Goal: Information Seeking & Learning: Learn about a topic

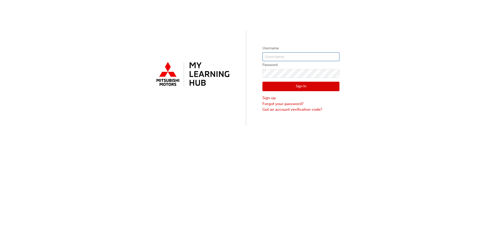
type input "[EMAIL_ADDRESS][DOMAIN_NAME]"
click at [301, 85] on button "Sign In" at bounding box center [300, 87] width 77 height 10
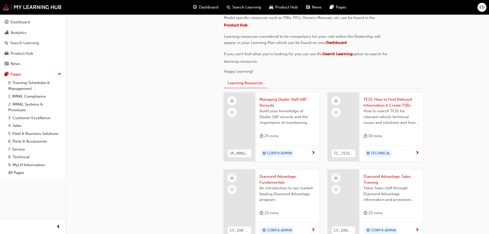
scroll to position [168, 0]
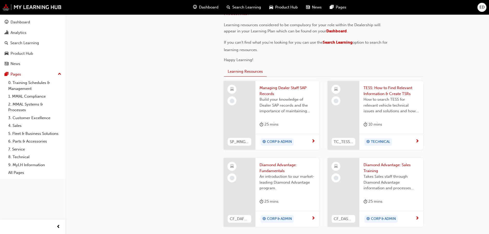
click at [287, 217] on span "CORP & ADMIN" at bounding box center [279, 219] width 25 height 6
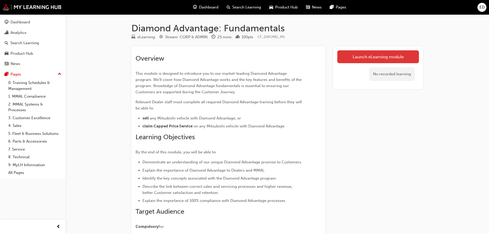
click at [373, 59] on link "Launch eLearning module" at bounding box center [378, 56] width 82 height 13
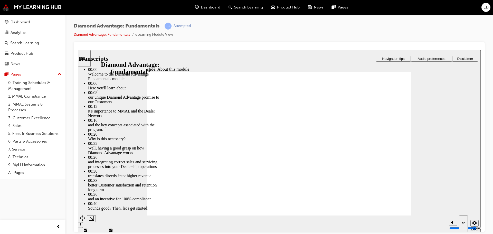
type input "45"
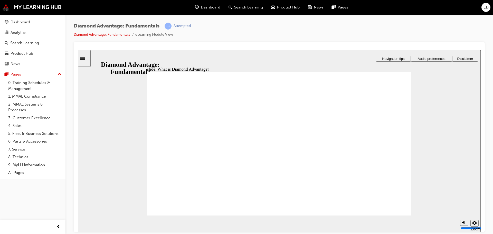
drag, startPoint x: 399, startPoint y: 105, endPoint x: 397, endPoint y: 106, distance: 2.8
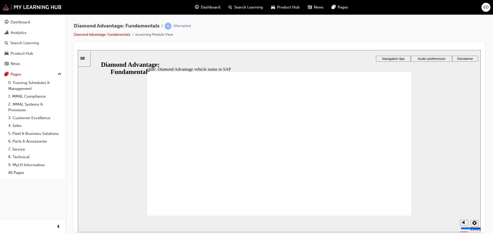
checkbox input "true"
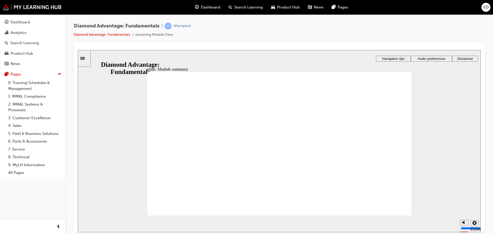
checkbox input "true"
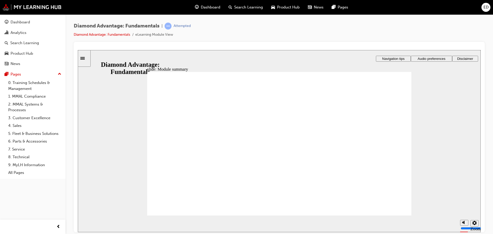
checkbox input "true"
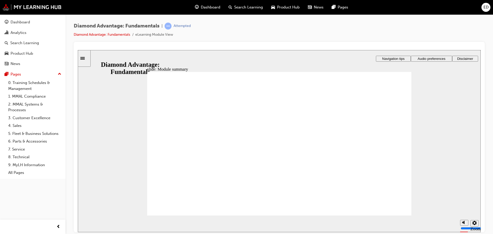
drag, startPoint x: 215, startPoint y: 185, endPoint x: 284, endPoint y: 166, distance: 71.7
drag, startPoint x: 344, startPoint y: 181, endPoint x: 342, endPoint y: 190, distance: 10.0
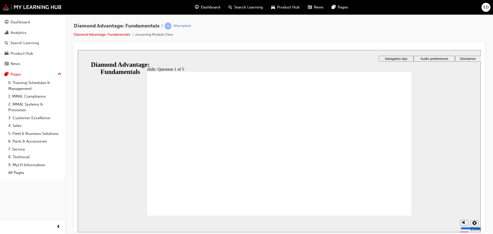
drag, startPoint x: 300, startPoint y: 166, endPoint x: 361, endPoint y: 167, distance: 61.3
drag, startPoint x: 357, startPoint y: 189, endPoint x: 294, endPoint y: 169, distance: 66.3
drag, startPoint x: 295, startPoint y: 181, endPoint x: 237, endPoint y: 162, distance: 61.4
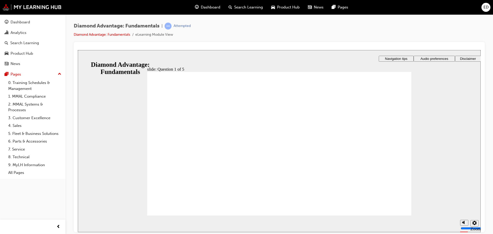
radio input "true"
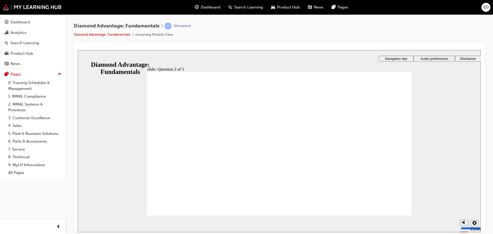
radio input "true"
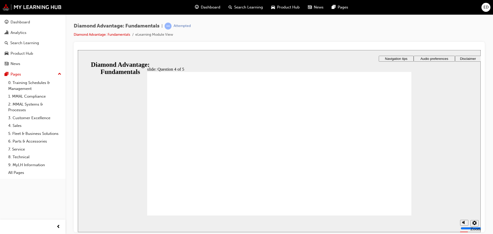
checkbox input "true"
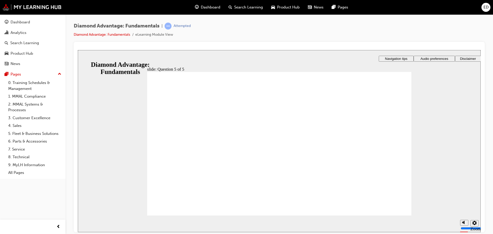
radio input "true"
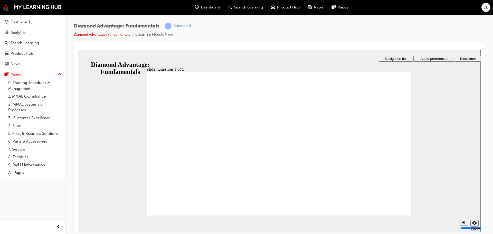
drag, startPoint x: 219, startPoint y: 184, endPoint x: 348, endPoint y: 165, distance: 130.0
drag, startPoint x: 355, startPoint y: 182, endPoint x: 299, endPoint y: 161, distance: 60.1
drag, startPoint x: 273, startPoint y: 177, endPoint x: 234, endPoint y: 161, distance: 41.6
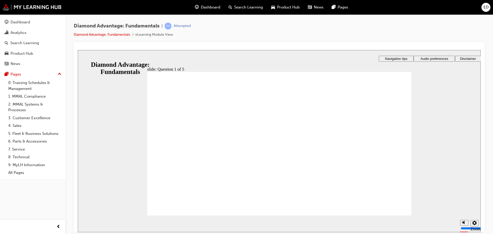
radio input "true"
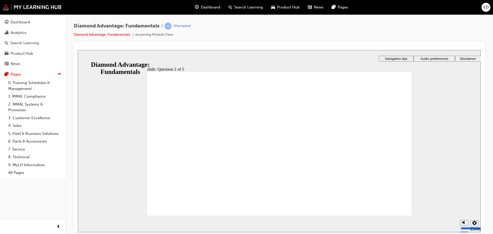
radio input "true"
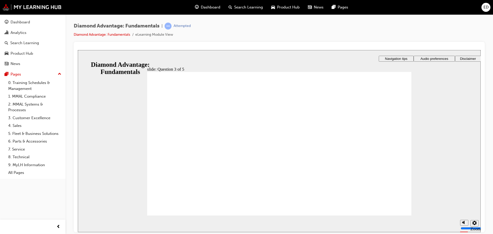
checkbox input "true"
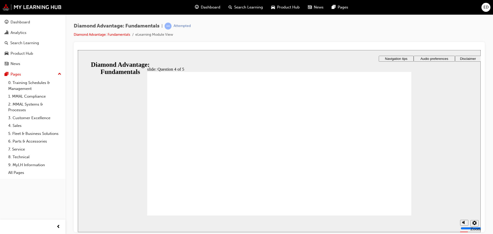
checkbox input "true"
drag, startPoint x: 177, startPoint y: 163, endPoint x: 182, endPoint y: 181, distance: 18.1
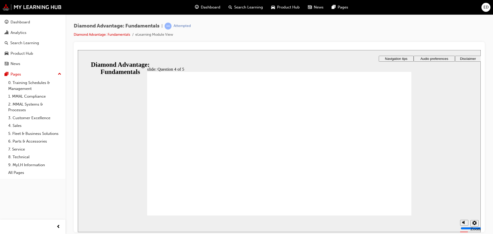
checkbox input "true"
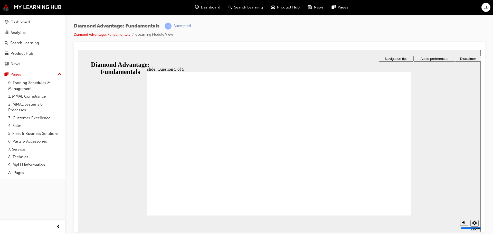
radio input "true"
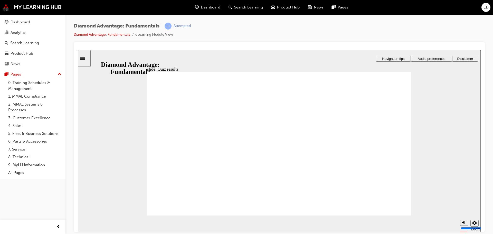
drag, startPoint x: 223, startPoint y: 181, endPoint x: 355, endPoint y: 163, distance: 132.9
drag, startPoint x: 350, startPoint y: 183, endPoint x: 290, endPoint y: 165, distance: 62.3
drag, startPoint x: 279, startPoint y: 182, endPoint x: 216, endPoint y: 166, distance: 65.6
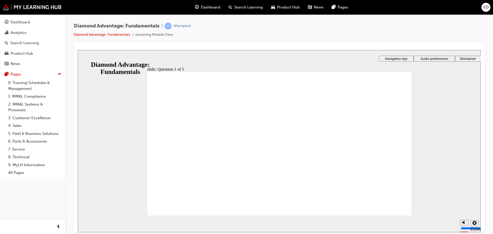
drag, startPoint x: 283, startPoint y: 179, endPoint x: 319, endPoint y: 183, distance: 36.2
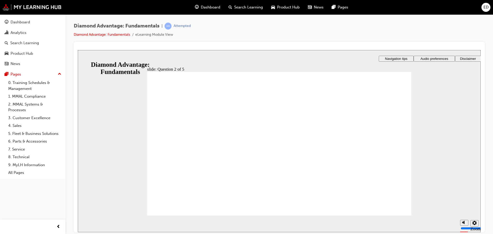
radio input "true"
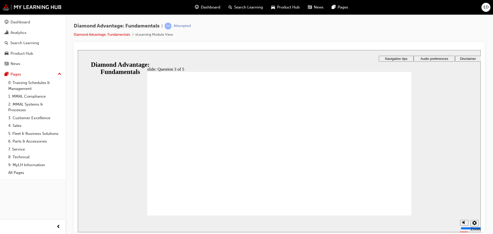
radio input "true"
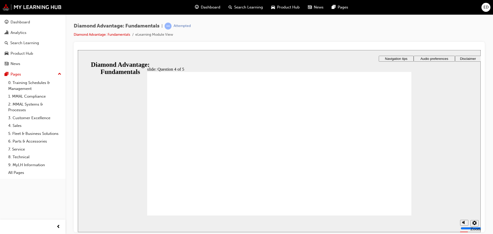
checkbox input "true"
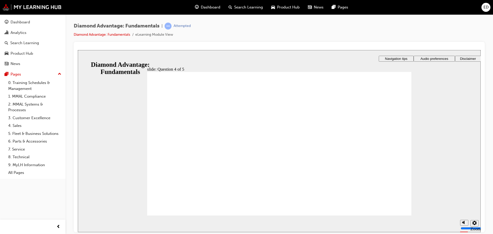
radio input "true"
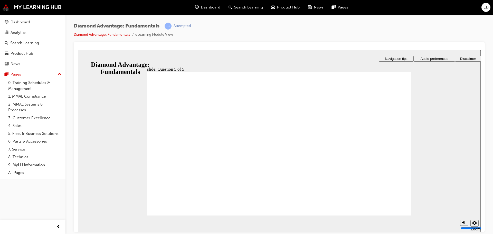
drag, startPoint x: 278, startPoint y: 184, endPoint x: 218, endPoint y: 166, distance: 62.9
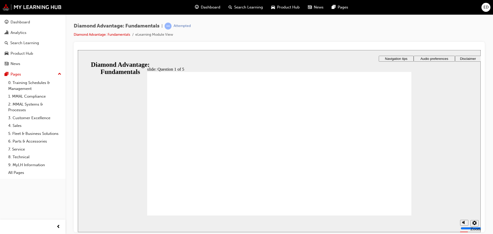
drag, startPoint x: 223, startPoint y: 184, endPoint x: 343, endPoint y: 164, distance: 122.3
drag, startPoint x: 349, startPoint y: 181, endPoint x: 290, endPoint y: 163, distance: 61.4
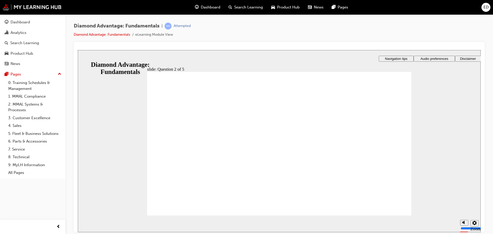
radio input "true"
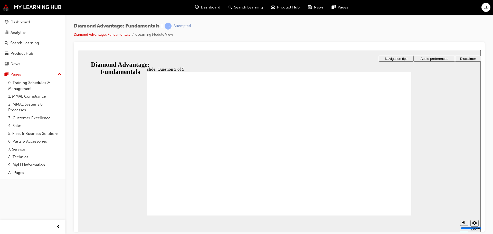
radio input "true"
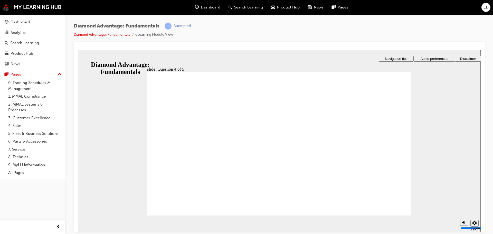
checkbox input "true"
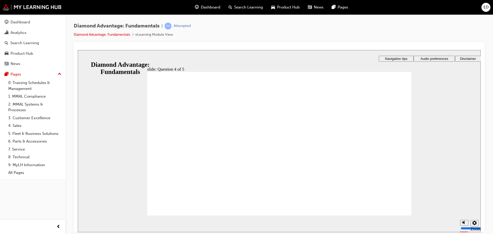
checkbox input "true"
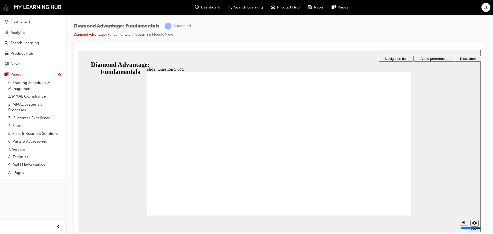
radio input "true"
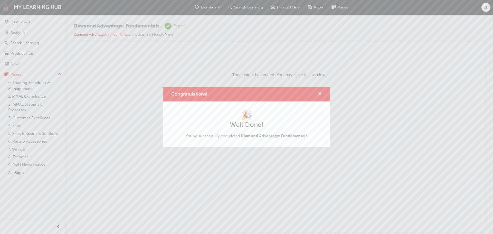
click at [319, 93] on span "cross-icon" at bounding box center [320, 94] width 4 height 5
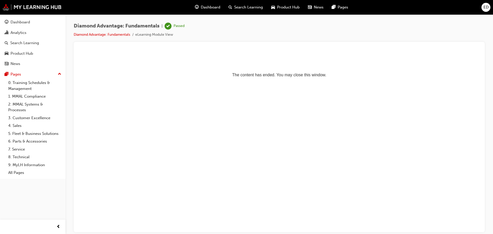
click at [214, 7] on span "Dashboard" at bounding box center [210, 7] width 19 height 6
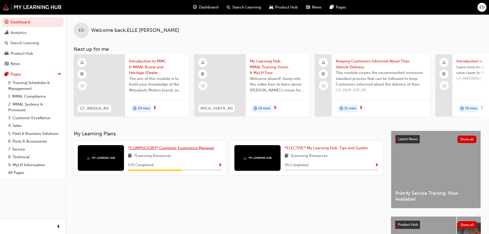
click at [210, 150] on span "*COMPULSORY* Customer Experience Manager" at bounding box center [171, 147] width 86 height 5
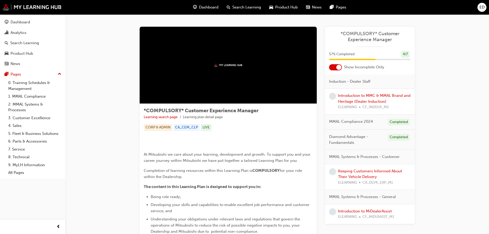
click at [226, 63] on div at bounding box center [228, 65] width 177 height 77
click at [339, 55] on span "57 % Completed" at bounding box center [341, 54] width 25 height 6
click at [357, 100] on link "Introduction to MMC & MMAL Brand and Heritage (Dealer Induction)" at bounding box center [374, 98] width 72 height 11
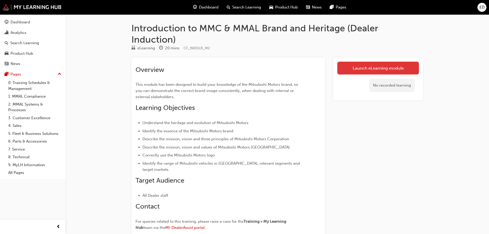
click at [379, 62] on link "Launch eLearning module" at bounding box center [378, 68] width 82 height 13
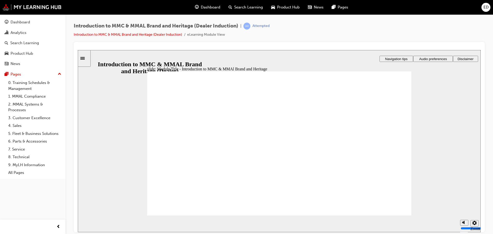
click at [443, 55] on button "Audio preferences" at bounding box center [433, 58] width 40 height 6
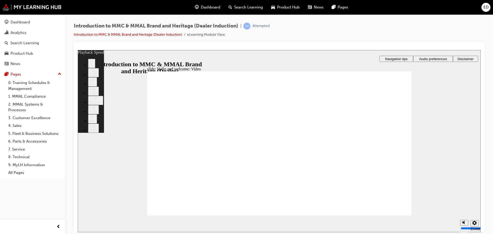
type input "0"
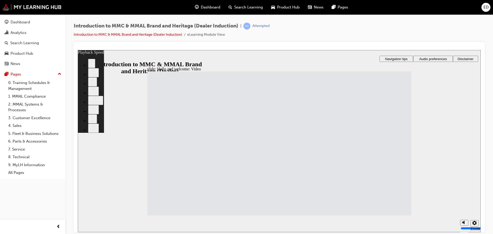
type input "33"
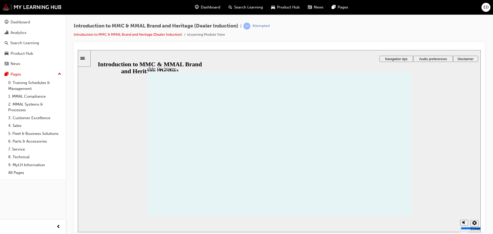
click at [420, 171] on div "slide: Our history 2021 pin icon 1 Right Triangle 1 Rectangle 1 March 1, MMAL o…" at bounding box center [279, 141] width 403 height 182
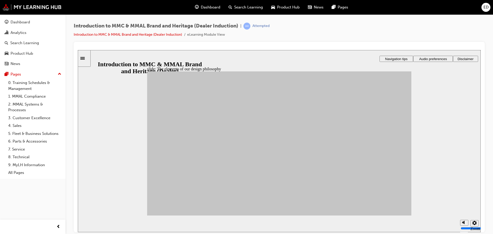
drag, startPoint x: 188, startPoint y: 146, endPoint x: 355, endPoint y: 194, distance: 173.2
drag, startPoint x: 216, startPoint y: 173, endPoint x: 356, endPoint y: 177, distance: 139.6
drag, startPoint x: 216, startPoint y: 142, endPoint x: 309, endPoint y: 126, distance: 94.4
drag, startPoint x: 252, startPoint y: 145, endPoint x: 309, endPoint y: 147, distance: 57.2
drag, startPoint x: 249, startPoint y: 144, endPoint x: 350, endPoint y: 155, distance: 102.0
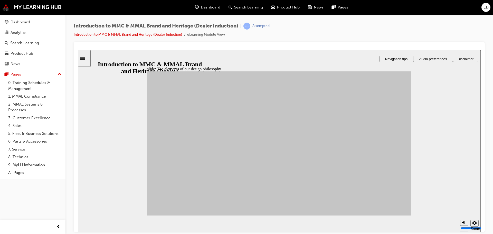
drag, startPoint x: 180, startPoint y: 180, endPoint x: 356, endPoint y: 177, distance: 176.0
drag, startPoint x: 247, startPoint y: 186, endPoint x: 354, endPoint y: 124, distance: 123.7
drag, startPoint x: 246, startPoint y: 162, endPoint x: 305, endPoint y: 157, distance: 59.5
drag, startPoint x: 208, startPoint y: 155, endPoint x: 308, endPoint y: 162, distance: 100.6
drag, startPoint x: 193, startPoint y: 162, endPoint x: 312, endPoint y: 191, distance: 121.7
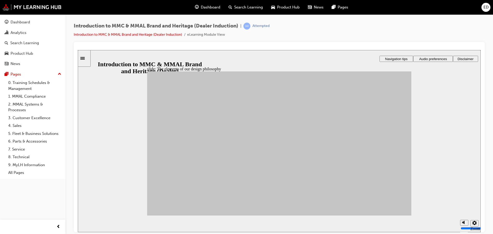
drag, startPoint x: 206, startPoint y: 188, endPoint x: 303, endPoint y: 152, distance: 103.2
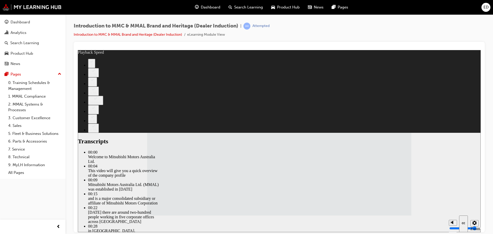
drag, startPoint x: 261, startPoint y: 183, endPoint x: 266, endPoint y: 182, distance: 4.1
type input "112"
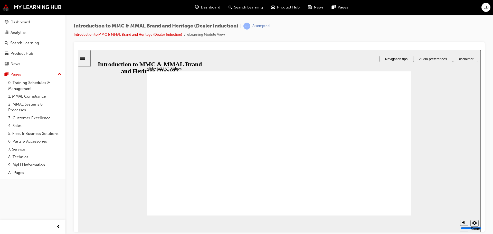
drag, startPoint x: 178, startPoint y: 137, endPoint x: 256, endPoint y: 155, distance: 79.3
drag, startPoint x: 262, startPoint y: 136, endPoint x: 342, endPoint y: 152, distance: 81.8
drag, startPoint x: 343, startPoint y: 139, endPoint x: 387, endPoint y: 156, distance: 46.7
drag, startPoint x: 385, startPoint y: 138, endPoint x: 303, endPoint y: 154, distance: 83.9
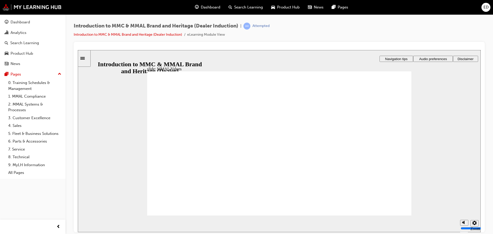
drag, startPoint x: 302, startPoint y: 137, endPoint x: 215, endPoint y: 153, distance: 89.3
drag, startPoint x: 218, startPoint y: 138, endPoint x: 179, endPoint y: 156, distance: 43.3
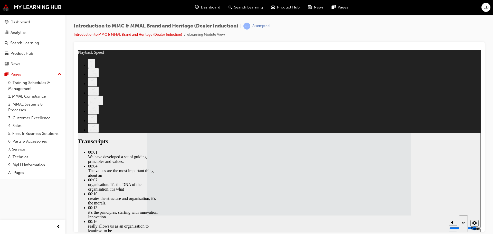
type input "120"
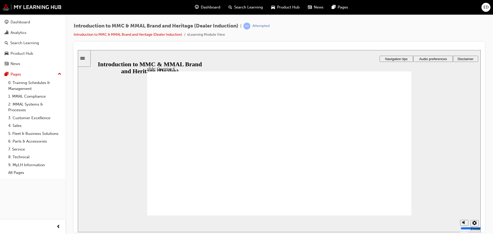
radio input "true"
click at [85, 57] on icon "Sidebar Toggle" at bounding box center [82, 58] width 4 height 3
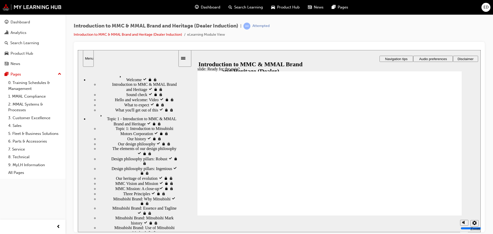
click at [111, 112] on span "Topic 1 - Introduction to MMC & MMAL Brand and Heritage visited" at bounding box center [138, 116] width 80 height 9
radio input "true"
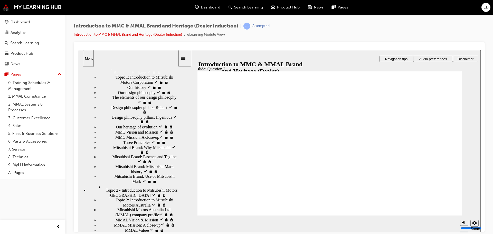
scroll to position [26, 0]
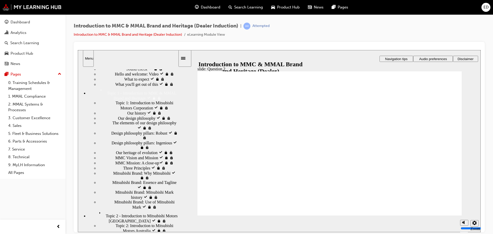
click at [120, 158] on span "MMC Vision and Mission visited" at bounding box center [142, 157] width 55 height 5
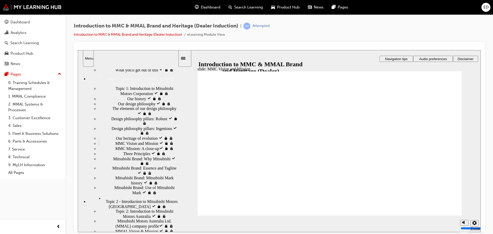
scroll to position [51, 0]
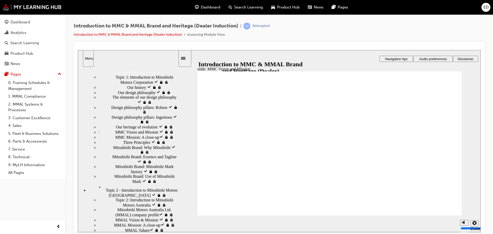
click at [128, 139] on span "MMC Mission: A close-up​ visited" at bounding box center [143, 136] width 56 height 5
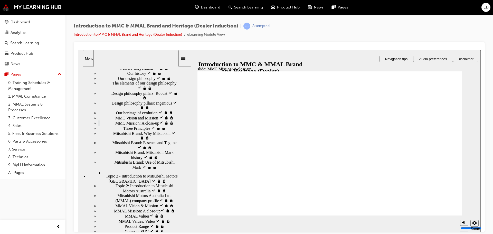
scroll to position [77, 0]
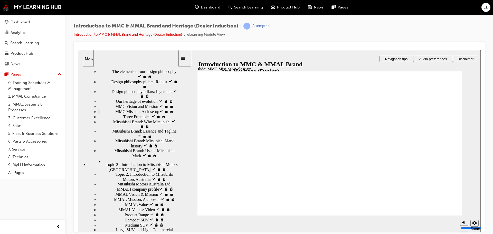
click at [125, 118] on span "Three Principles visited" at bounding box center [142, 116] width 39 height 5
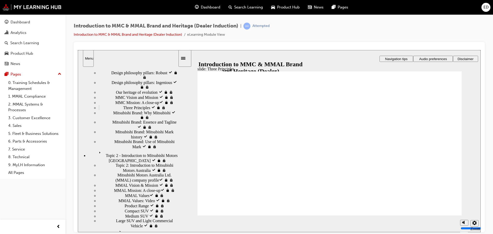
scroll to position [91, 0]
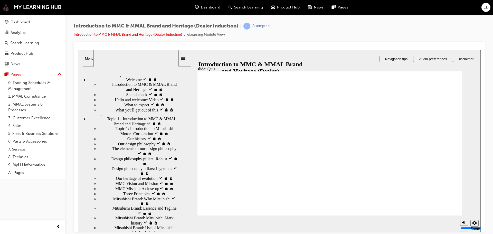
click at [301, 49] on div at bounding box center [279, 48] width 403 height 4
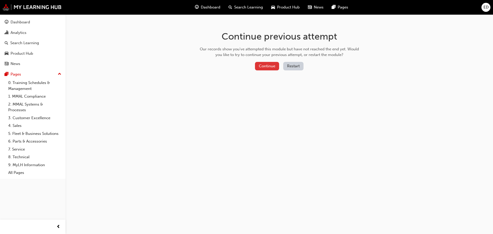
click at [270, 69] on button "Continue" at bounding box center [267, 66] width 24 height 8
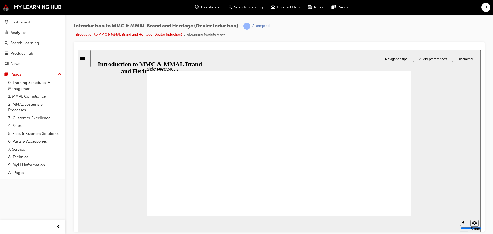
radio input "true"
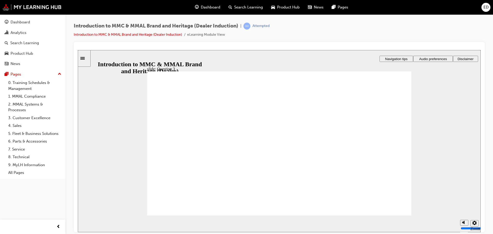
radio input "false"
radio input "true"
click at [134, 103] on div "slide: Question 3 Rectangle 1 Rectangle 3 Question 3: Round Same Side Corner 1 …" at bounding box center [279, 141] width 403 height 182
radio input "true"
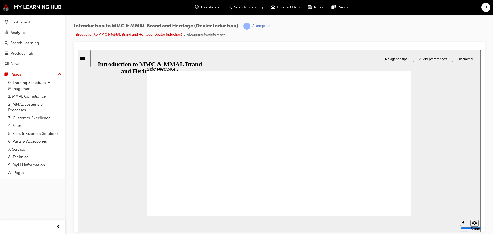
radio input "true"
drag, startPoint x: 176, startPoint y: 163, endPoint x: 192, endPoint y: 201, distance: 41.4
checkbox input "true"
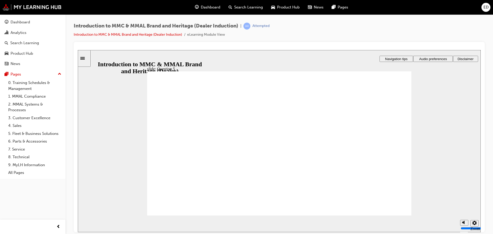
checkbox input "true"
drag, startPoint x: 239, startPoint y: 170, endPoint x: 243, endPoint y: 150, distance: 19.5
checkbox input "true"
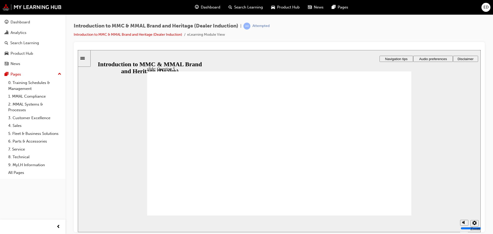
radio input "true"
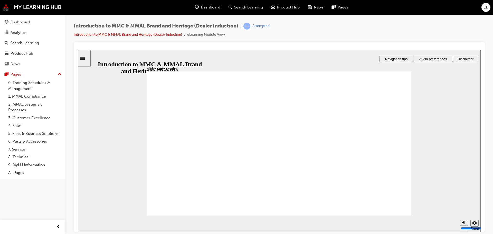
radio input "true"
drag, startPoint x: 215, startPoint y: 146, endPoint x: 199, endPoint y: 197, distance: 53.4
radio input "true"
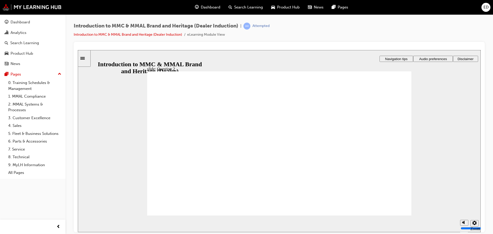
radio input "true"
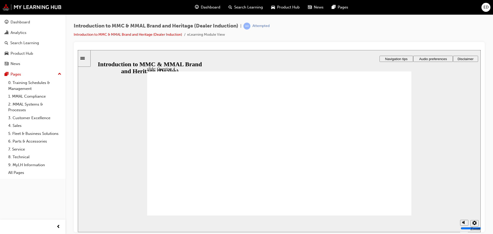
checkbox input "true"
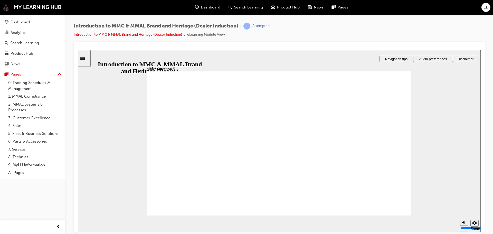
checkbox input "true"
drag, startPoint x: 226, startPoint y: 167, endPoint x: 224, endPoint y: 175, distance: 8.3
checkbox input "false"
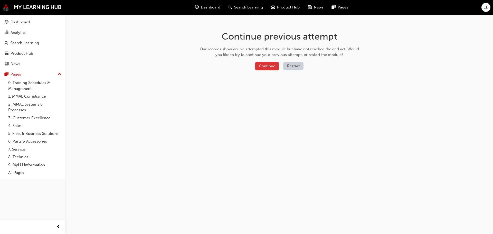
click at [272, 65] on button "Continue" at bounding box center [267, 66] width 24 height 8
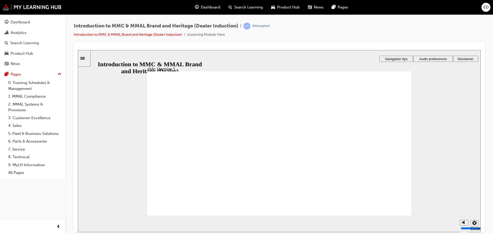
click at [86, 56] on icon "Sidebar Toggle" at bounding box center [84, 57] width 8 height 3
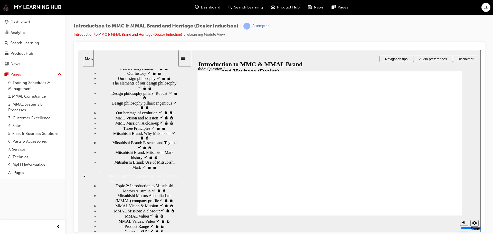
scroll to position [77, 0]
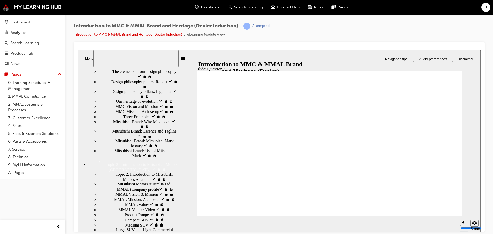
click at [130, 119] on div "Three Principles visited Three Principles" at bounding box center [138, 116] width 80 height 5
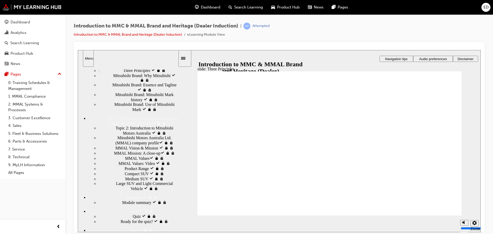
scroll to position [128, 0]
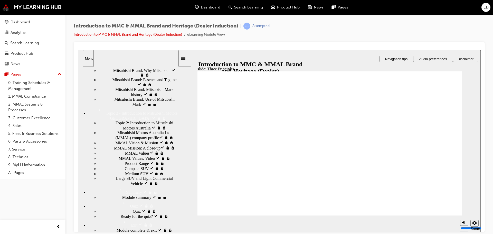
click at [133, 77] on span "Mitsubishi Brand: Why Mitsubishi visited" at bounding box center [145, 71] width 65 height 9
click at [132, 106] on span "Mitsubishi Brand: Use of Mitsubishi Mark visited" at bounding box center [146, 101] width 64 height 9
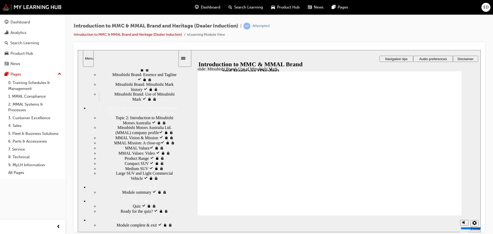
scroll to position [231, 0]
click at [124, 160] on span "Product Range visited" at bounding box center [142, 157] width 36 height 5
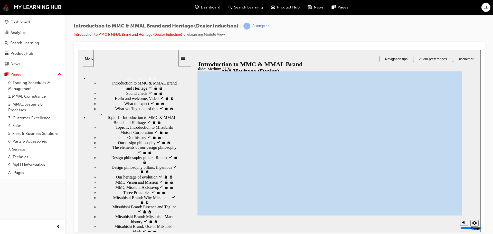
scroll to position [0, 0]
click at [121, 126] on div "Topic 1 - Introduction to MMC & MMAL Brand and Heritage visited Topic 1 - Intro…" at bounding box center [133, 119] width 90 height 14
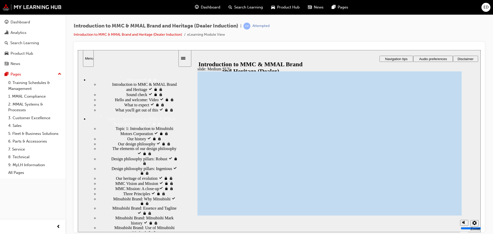
click at [131, 155] on span "The elements of our design philosophy visited" at bounding box center [144, 150] width 65 height 9
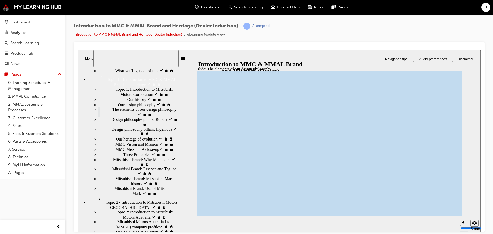
scroll to position [51, 0]
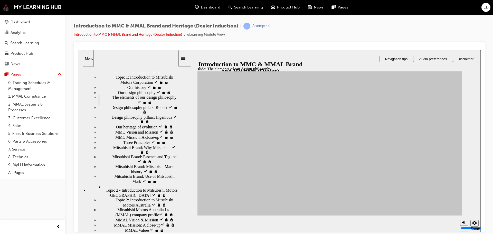
click at [131, 134] on span "MMC Vision and Mission visited" at bounding box center [142, 131] width 55 height 5
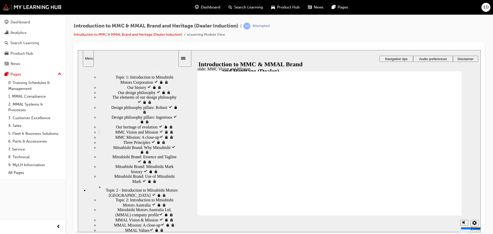
click at [133, 139] on span "MMC Mission: A close-up​ visited" at bounding box center [143, 136] width 56 height 5
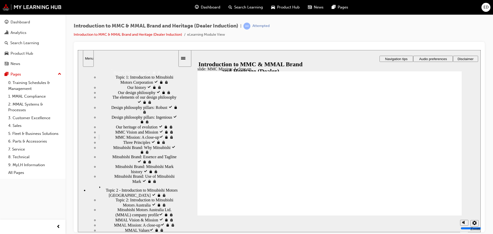
click at [121, 84] on span "Topic 1: Introduction to Mitsubishi Motors Corporation visited" at bounding box center [146, 79] width 62 height 9
click at [132, 134] on span "MMC Vision and Mission visited" at bounding box center [142, 131] width 55 height 5
click at [126, 134] on div "MMC Vision and Mission visited MMC Vision and Mission" at bounding box center [138, 131] width 80 height 5
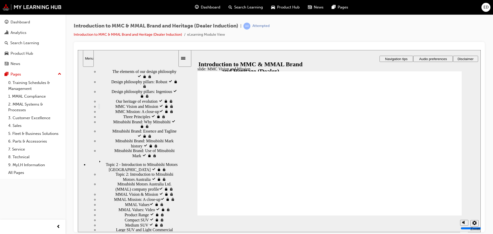
click at [134, 128] on span "Mitsubishi Brand: Why Mitsubishi visited" at bounding box center [145, 123] width 65 height 9
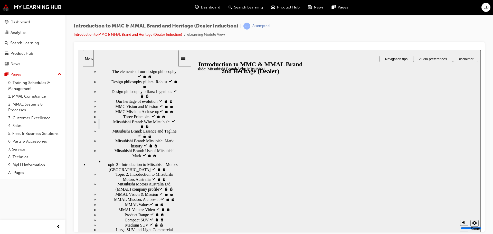
click at [135, 138] on span "Mitsubishi Brand: Essence and Tagline visited" at bounding box center [145, 133] width 66 height 9
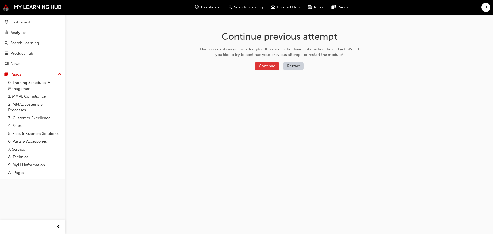
click at [259, 67] on button "Continue" at bounding box center [267, 66] width 24 height 8
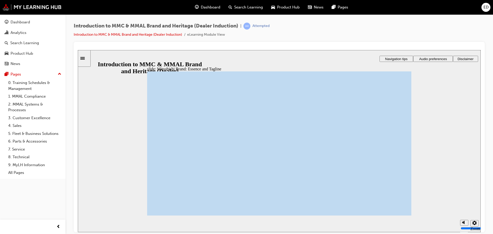
click at [88, 58] on icon "Sidebar Toggle" at bounding box center [84, 57] width 8 height 3
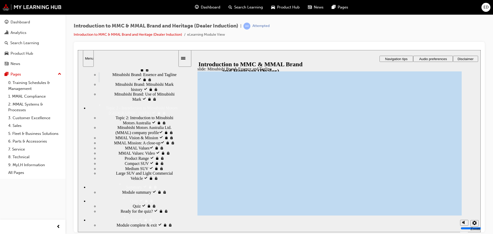
click at [124, 208] on span "Ready for the quiz? visited" at bounding box center [143, 210] width 44 height 5
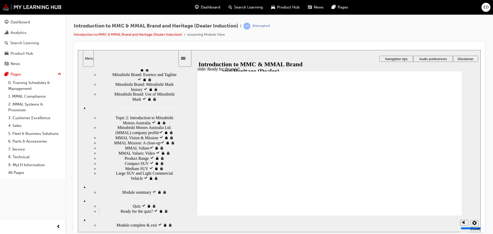
radio input "true"
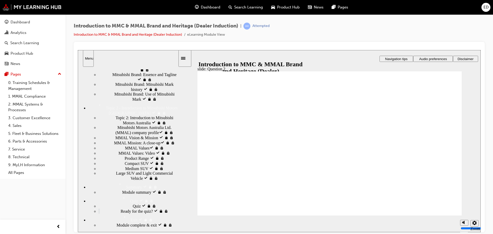
radio input "true"
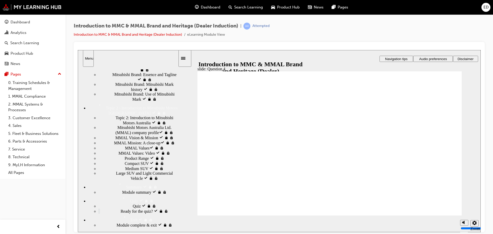
checkbox input "true"
drag, startPoint x: 214, startPoint y: 167, endPoint x: 214, endPoint y: 177, distance: 9.5
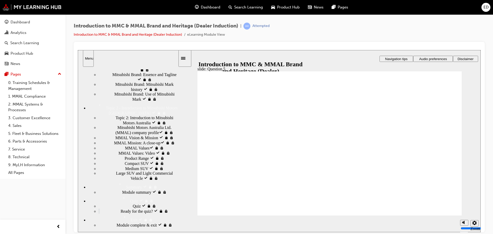
checkbox input "true"
checkbox input "false"
checkbox input "true"
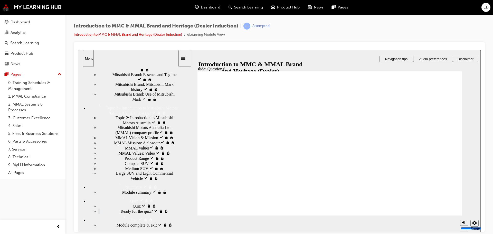
radio input "true"
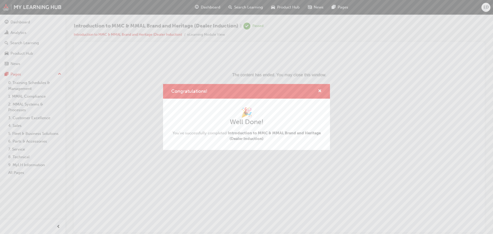
scroll to position [0, 0]
click at [320, 92] on span "cross-icon" at bounding box center [320, 91] width 4 height 5
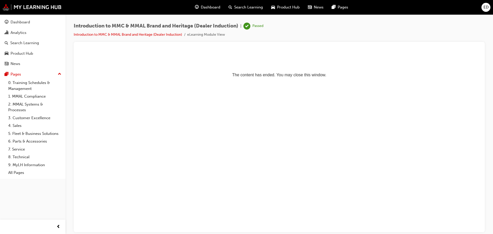
click at [208, 8] on span "Dashboard" at bounding box center [210, 7] width 19 height 6
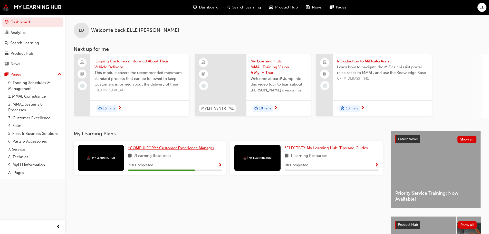
click at [192, 149] on span "*COMPULSORY* Customer Experience Manager" at bounding box center [171, 147] width 86 height 5
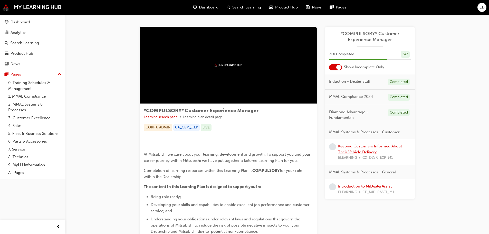
click at [372, 150] on link "Keeping Customers Informed About Their Vehicle Delivery" at bounding box center [370, 149] width 64 height 11
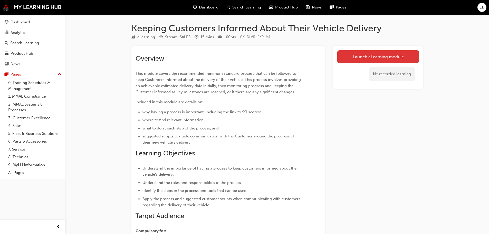
click at [378, 58] on link "Launch eLearning module" at bounding box center [378, 56] width 82 height 13
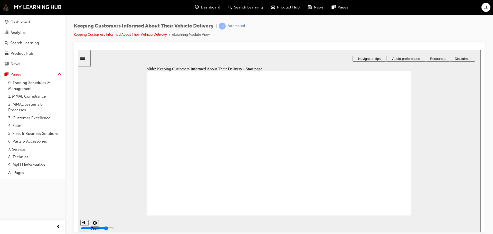
click at [419, 59] on span "Audio preferences" at bounding box center [406, 58] width 28 height 4
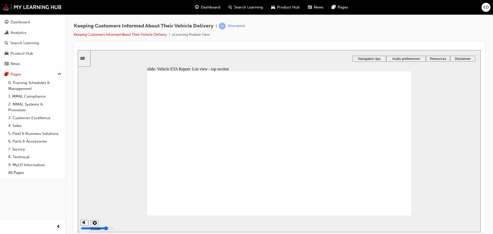
drag, startPoint x: 223, startPoint y: 168, endPoint x: 291, endPoint y: 182, distance: 70.1
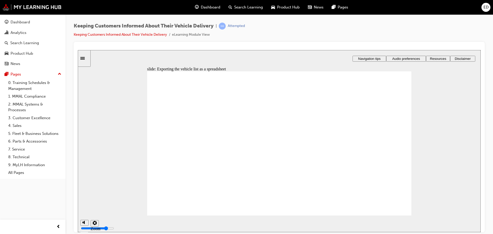
click at [416, 158] on div "slide: Exporting the vehicle list as a spreadsheet Rectangle 1 Rectangle 3 Expo…" at bounding box center [279, 141] width 403 height 182
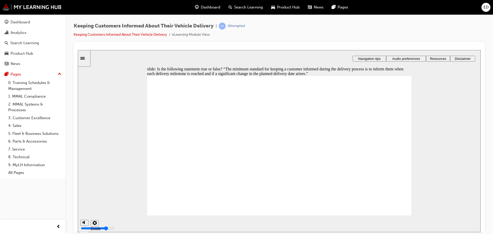
radio input "true"
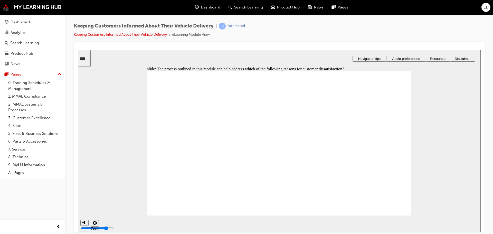
drag, startPoint x: 208, startPoint y: 172, endPoint x: 209, endPoint y: 180, distance: 8.5
checkbox input "true"
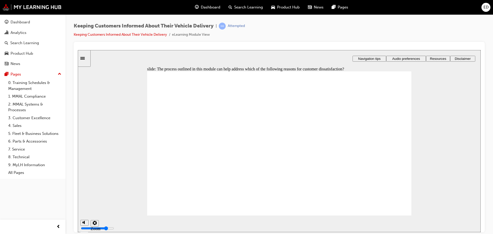
drag, startPoint x: 241, startPoint y: 162, endPoint x: 241, endPoint y: 137, distance: 25.2
drag, startPoint x: 222, startPoint y: 174, endPoint x: 224, endPoint y: 149, distance: 25.7
drag, startPoint x: 221, startPoint y: 186, endPoint x: 220, endPoint y: 159, distance: 27.7
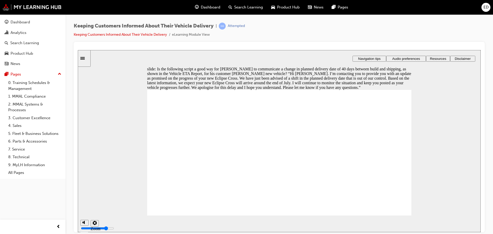
drag, startPoint x: 166, startPoint y: 175, endPoint x: 172, endPoint y: 181, distance: 8.2
radio input "true"
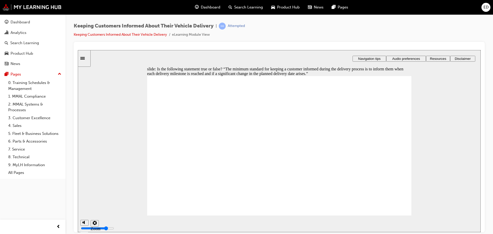
radio input "true"
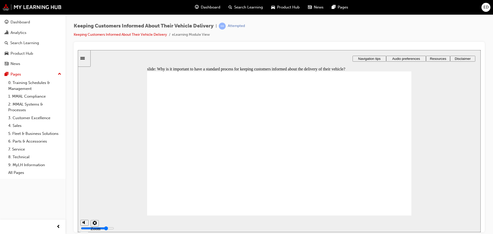
checkbox input "true"
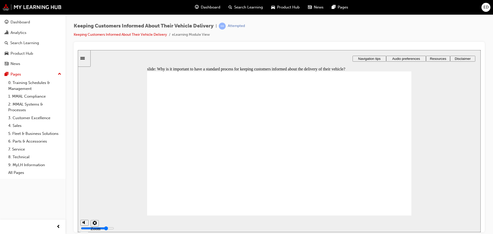
checkbox input "true"
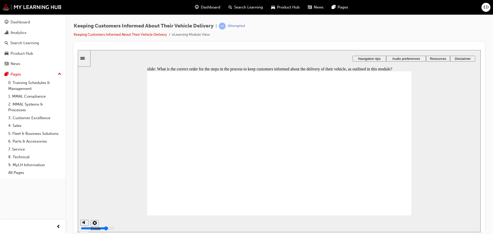
drag, startPoint x: 220, startPoint y: 149, endPoint x: 221, endPoint y: 137, distance: 11.6
radio input "true"
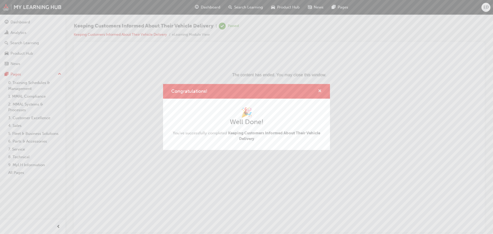
click at [320, 90] on span "cross-icon" at bounding box center [320, 91] width 4 height 5
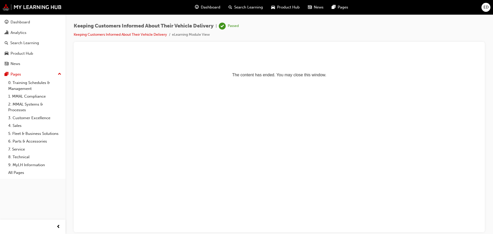
click at [209, 9] on span "Dashboard" at bounding box center [210, 7] width 19 height 6
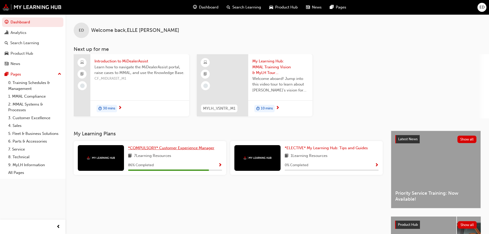
click at [175, 150] on span "*COMPULSORY* Customer Experience Manager" at bounding box center [171, 147] width 86 height 5
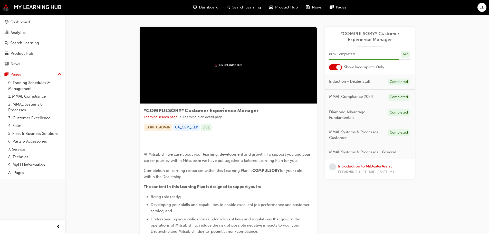
click at [363, 167] on link "Introduction to MiDealerAssist" at bounding box center [365, 166] width 54 height 5
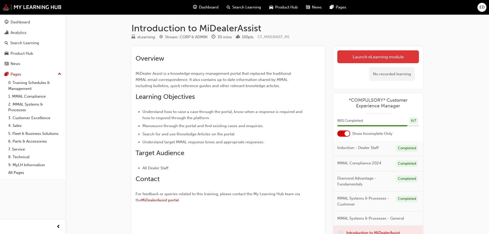
click at [386, 58] on link "Launch eLearning module" at bounding box center [378, 56] width 82 height 13
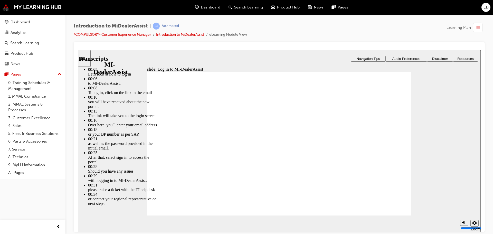
type input "42"
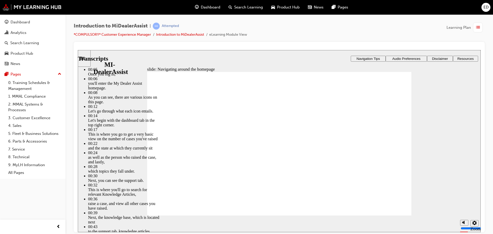
type input "144"
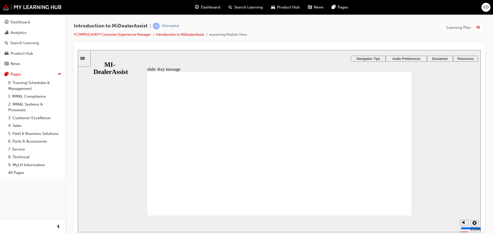
radio input "false"
radio input "true"
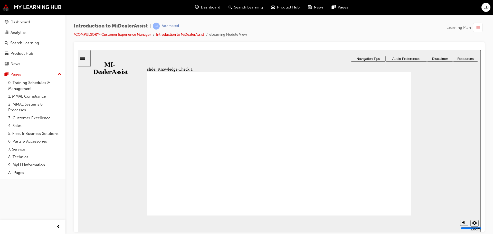
radio input "true"
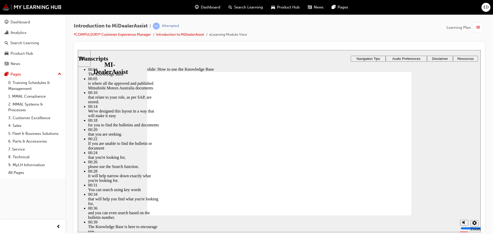
type input "51"
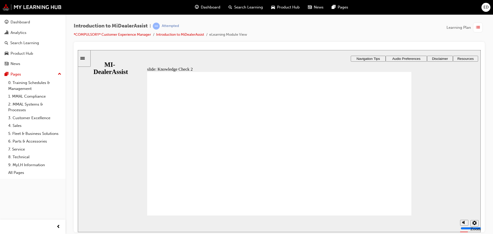
radio input "true"
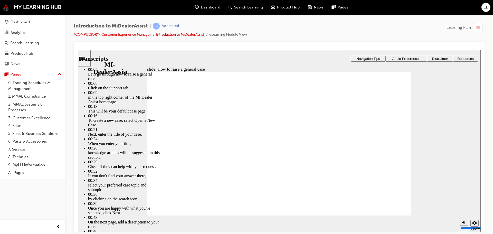
type input "85"
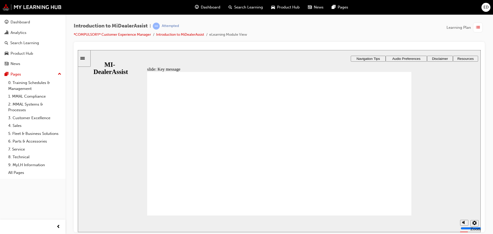
checkbox input "true"
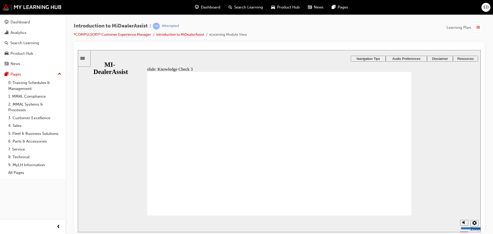
checkbox input "true"
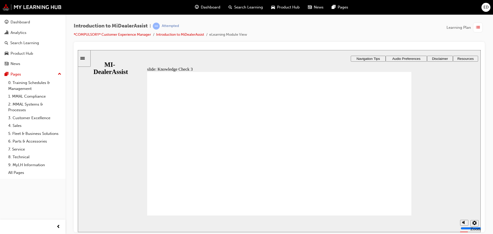
checkbox input "true"
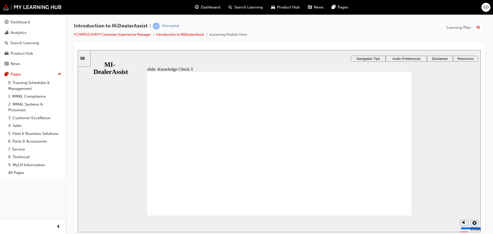
checkbox input "true"
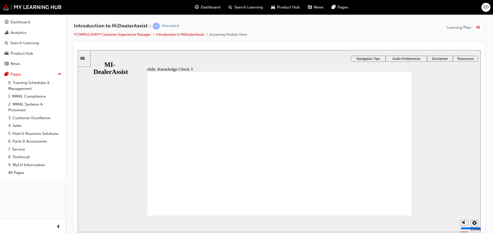
checkbox input "true"
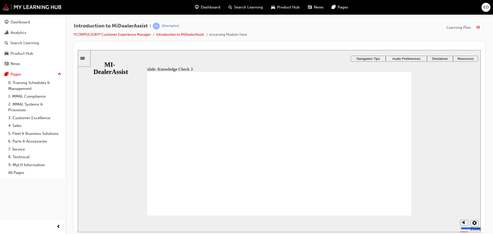
checkbox input "false"
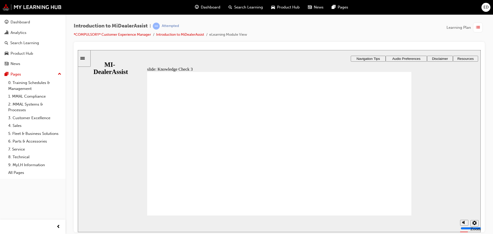
checkbox input "true"
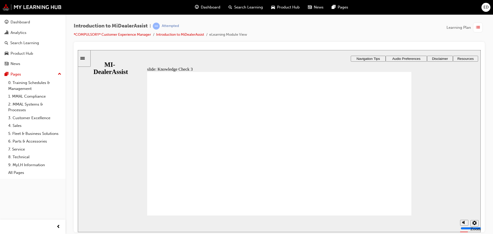
checkbox input "false"
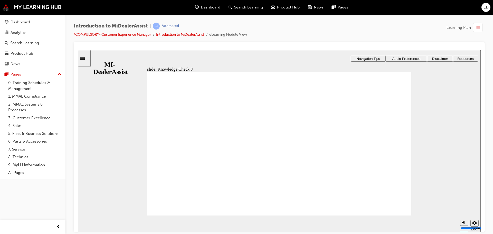
checkbox input "false"
checkbox input "true"
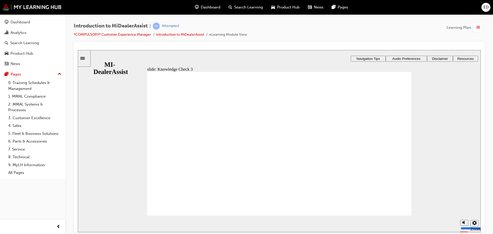
checkbox input "true"
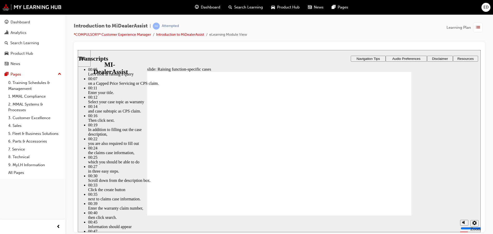
type input "80"
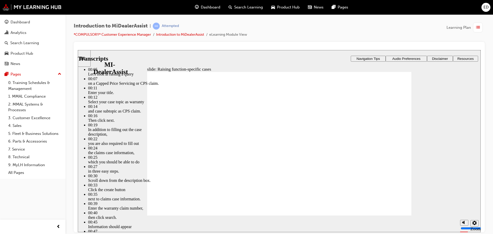
type input "52"
type input "80"
type input "45"
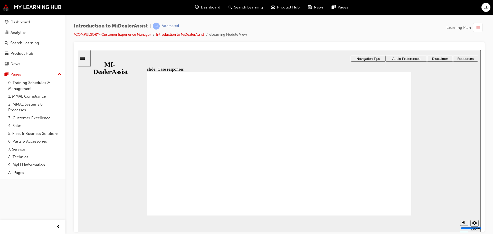
radio input "true"
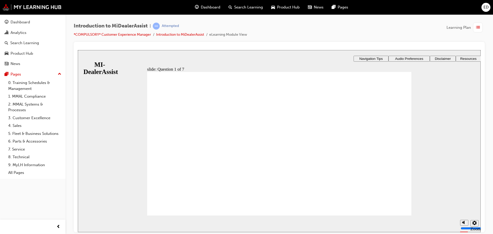
radio input "true"
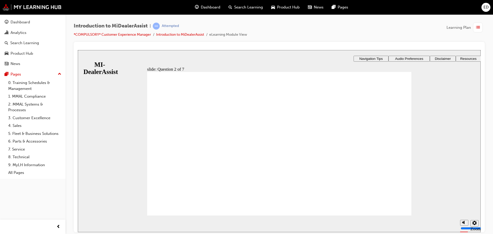
radio input "true"
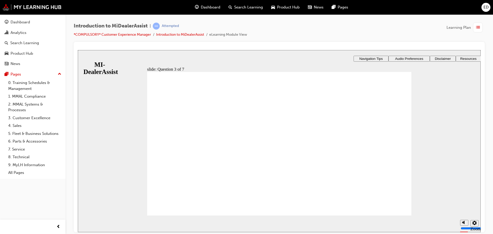
radio input "true"
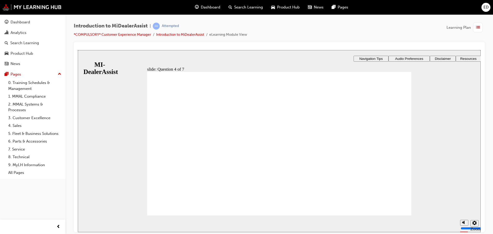
click at [292, 141] on div "slide: Question 4 of 7 Support tab Knowledge Base Notifications Cases Awaiting …" at bounding box center [279, 161] width 403 height 223
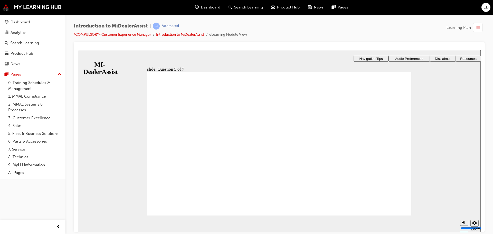
radio input "true"
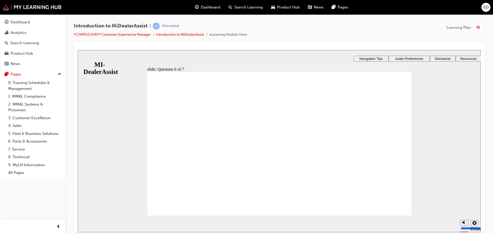
checkbox input "true"
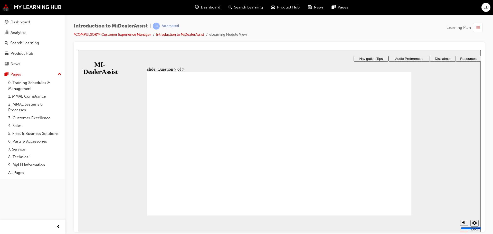
radio input "true"
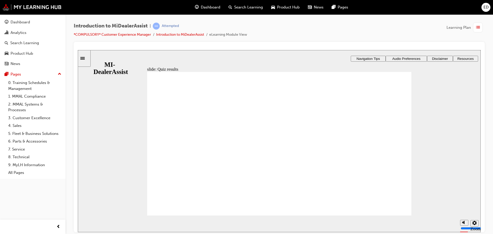
radio input "true"
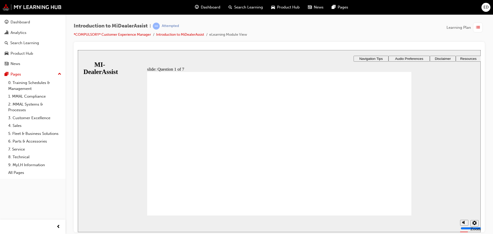
radio input "true"
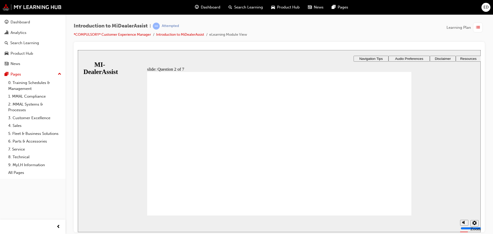
radio input "true"
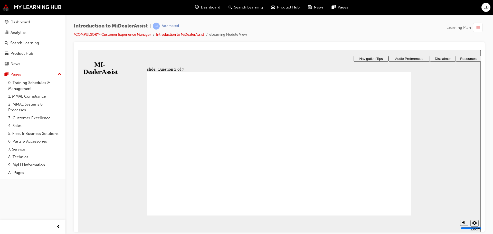
click at [365, 122] on div "​71%​ slide: Question 4 of 7 Support tab Knowledge Base Notifications Cases Awa…" at bounding box center [279, 161] width 403 height 223
drag, startPoint x: 273, startPoint y: 184, endPoint x: 277, endPoint y: 185, distance: 4.7
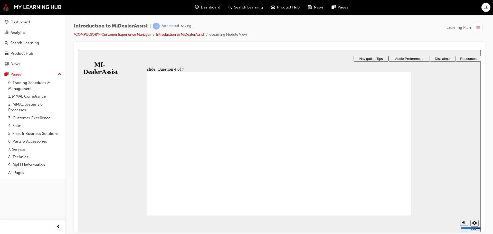
radio input "true"
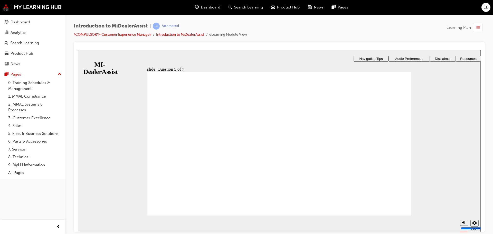
checkbox input "true"
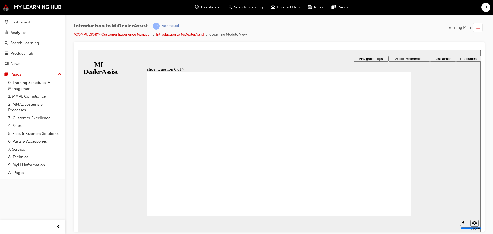
checkbox input "true"
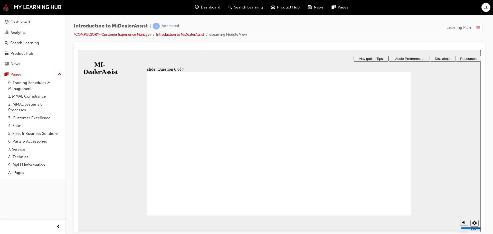
radio input "true"
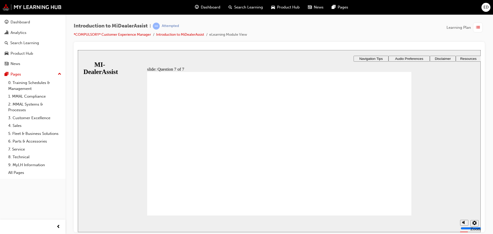
radio input "true"
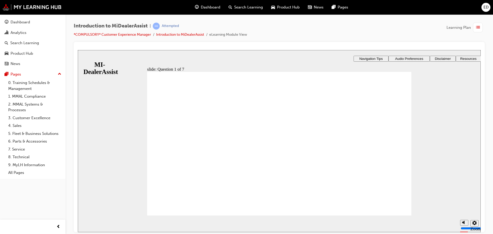
radio input "true"
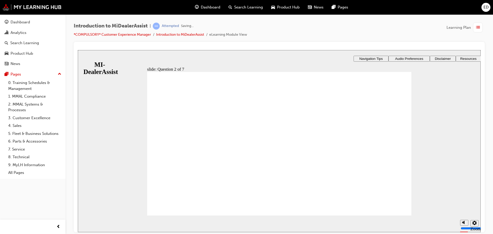
radio input "true"
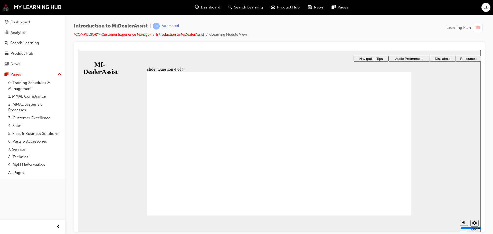
radio input "true"
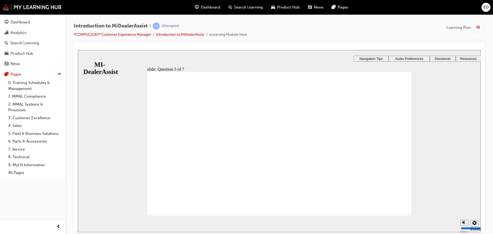
checkbox input "true"
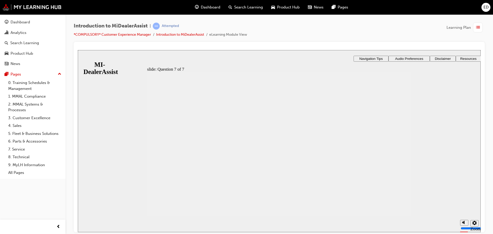
radio input "true"
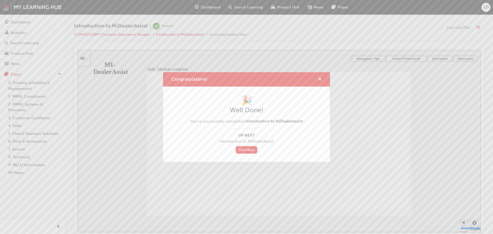
click at [319, 78] on span "cross-icon" at bounding box center [320, 79] width 4 height 5
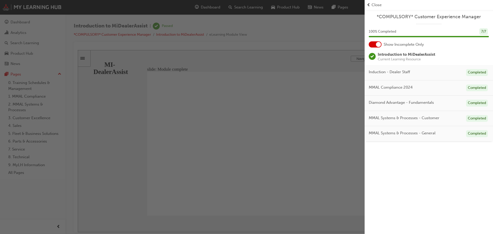
click at [379, 3] on span "Close" at bounding box center [376, 5] width 10 height 6
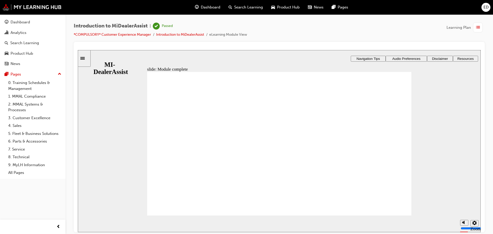
click at [210, 9] on span "Dashboard" at bounding box center [210, 7] width 19 height 6
